Goal: Task Accomplishment & Management: Manage account settings

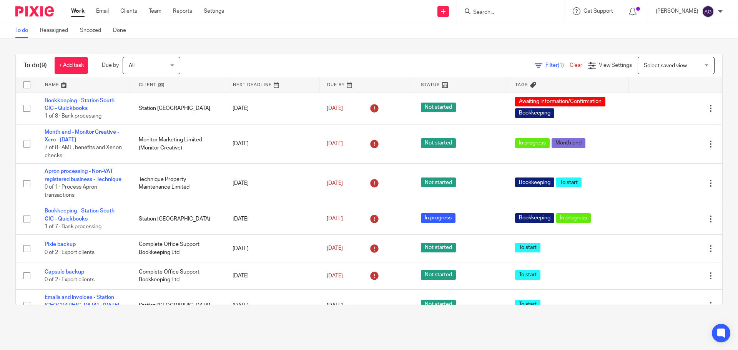
scroll to position [111, 0]
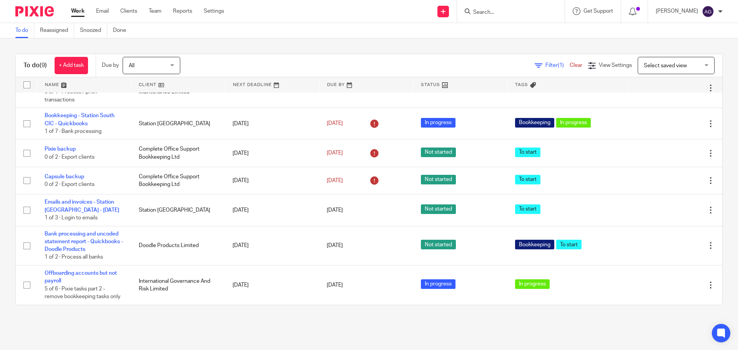
click at [514, 10] on input "Search" at bounding box center [507, 12] width 69 height 7
click at [165, 11] on ul "Work Email Clients Team Reports Settings" at bounding box center [153, 11] width 165 height 8
click at [160, 12] on link "Team" at bounding box center [155, 11] width 13 height 8
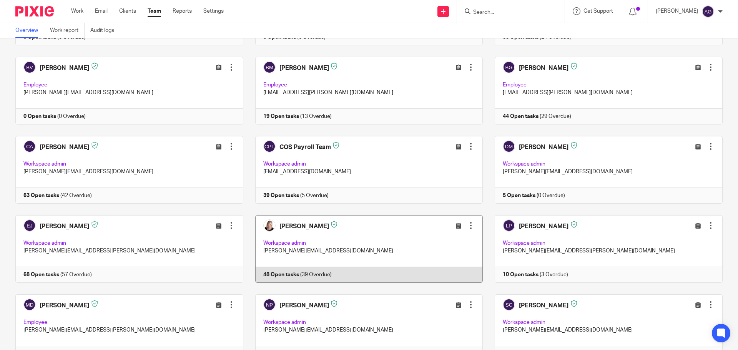
scroll to position [231, 0]
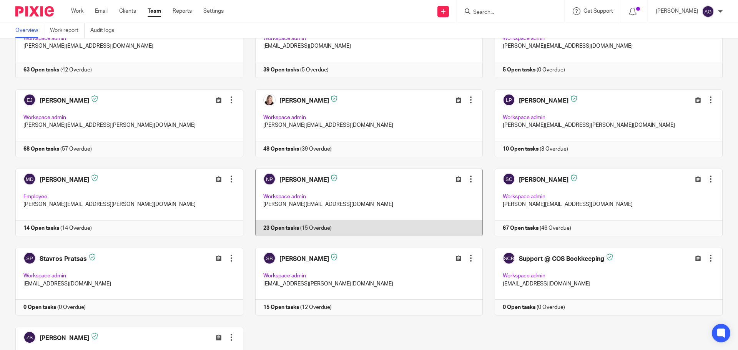
click at [381, 204] on link at bounding box center [363, 203] width 240 height 68
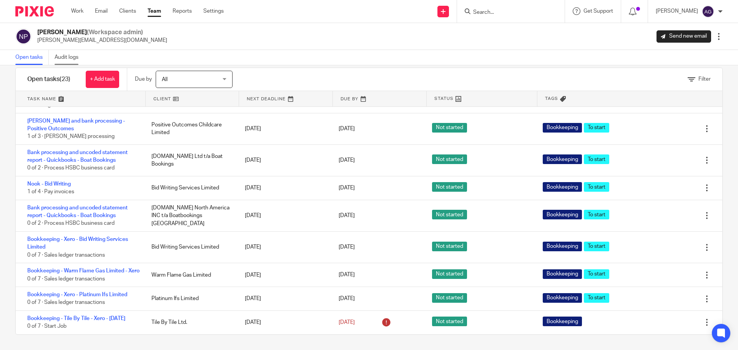
scroll to position [456, 0]
click at [130, 14] on link "Clients" at bounding box center [127, 11] width 17 height 8
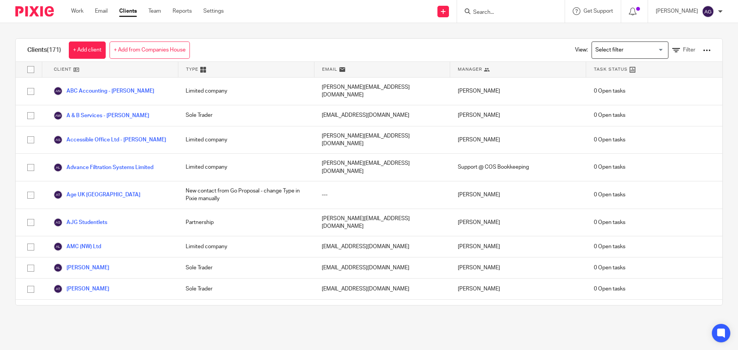
click at [506, 16] on input "Search" at bounding box center [507, 12] width 69 height 7
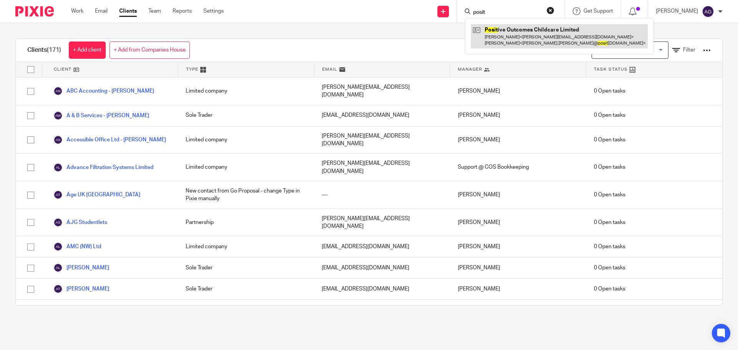
type input "posit"
click at [571, 35] on link at bounding box center [559, 36] width 177 height 24
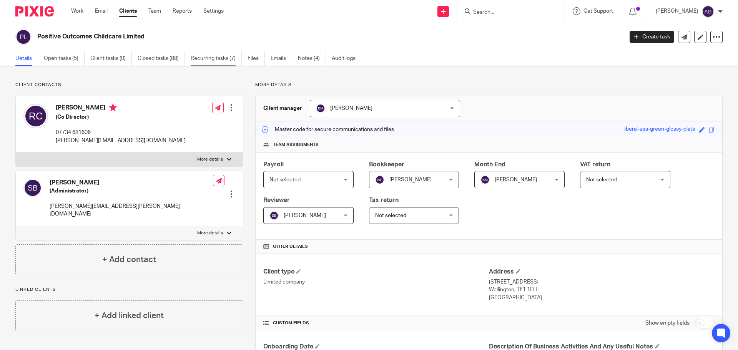
click at [227, 60] on link "Recurring tasks (7)" at bounding box center [216, 58] width 51 height 15
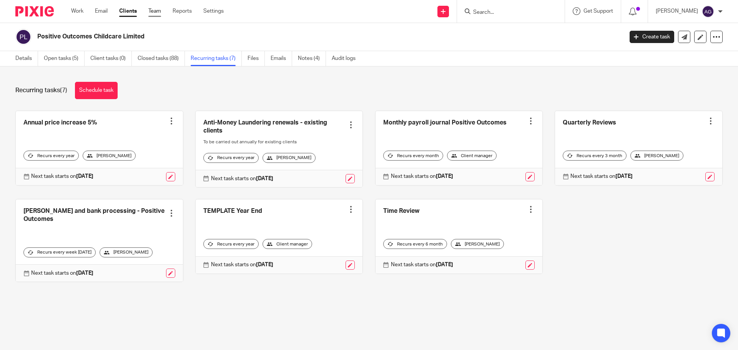
click at [158, 10] on link "Team" at bounding box center [154, 11] width 13 height 8
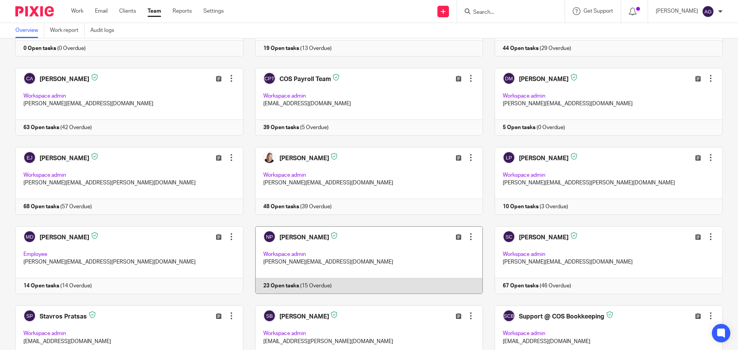
scroll to position [302, 0]
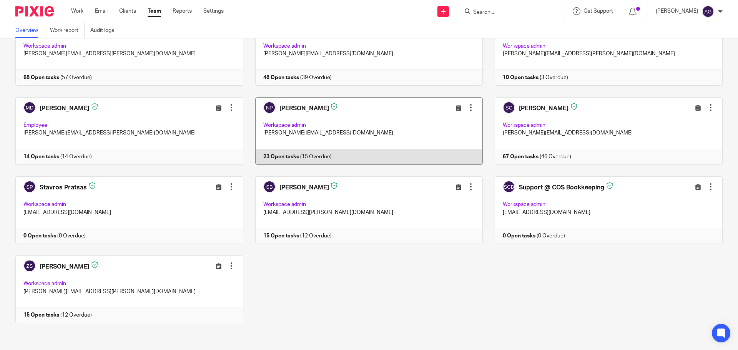
click at [368, 129] on link at bounding box center [363, 131] width 240 height 68
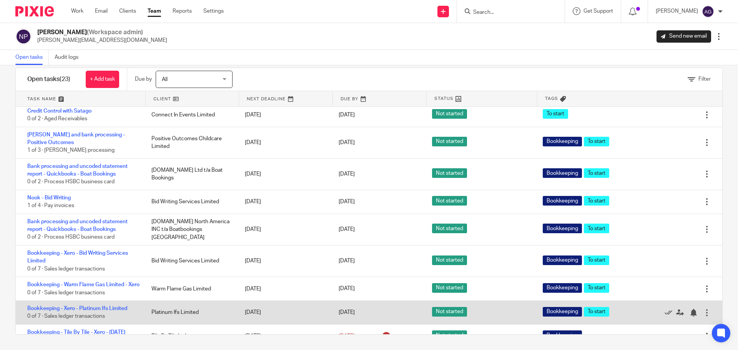
scroll to position [340, 0]
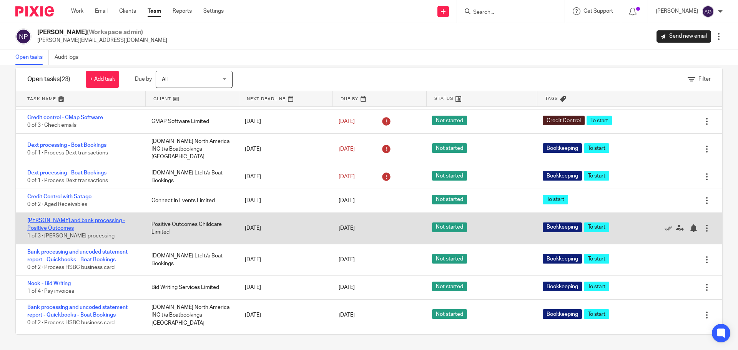
click at [76, 221] on link "[PERSON_NAME] and bank processing - Positive Outcomes" at bounding box center [76, 224] width 98 height 13
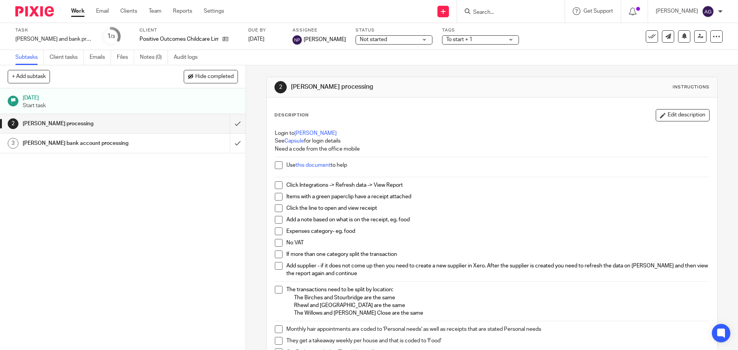
scroll to position [38, 0]
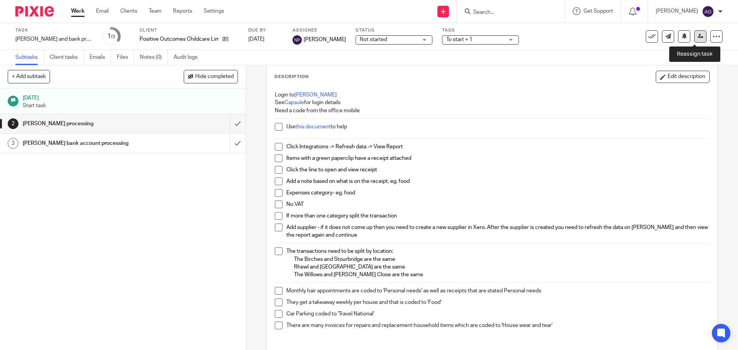
click at [698, 36] on icon at bounding box center [701, 36] width 6 height 6
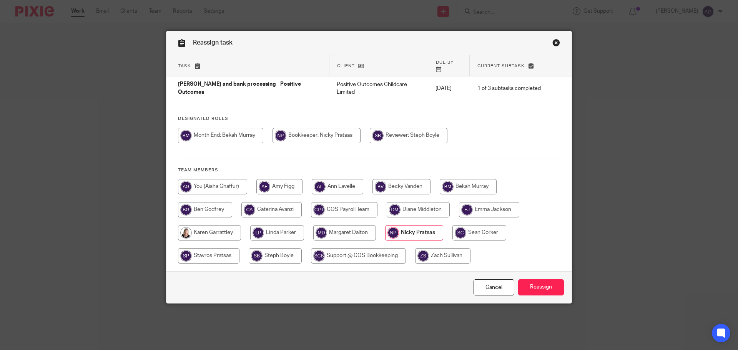
click at [283, 202] on input "radio" at bounding box center [272, 209] width 60 height 15
radio input "true"
click at [532, 280] on input "Reassign" at bounding box center [541, 288] width 46 height 17
